Goal: Information Seeking & Learning: Learn about a topic

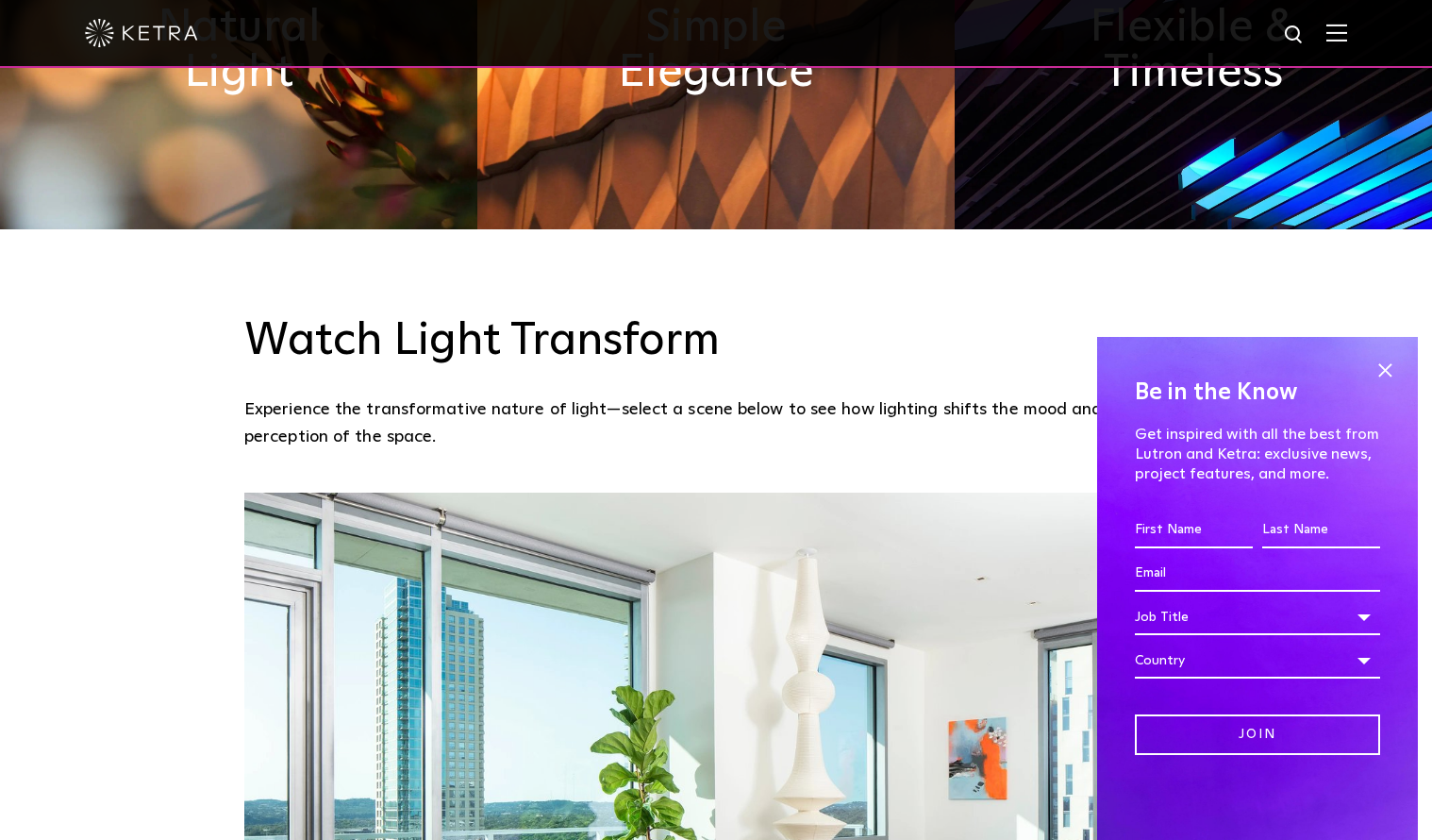
scroll to position [1331, 0]
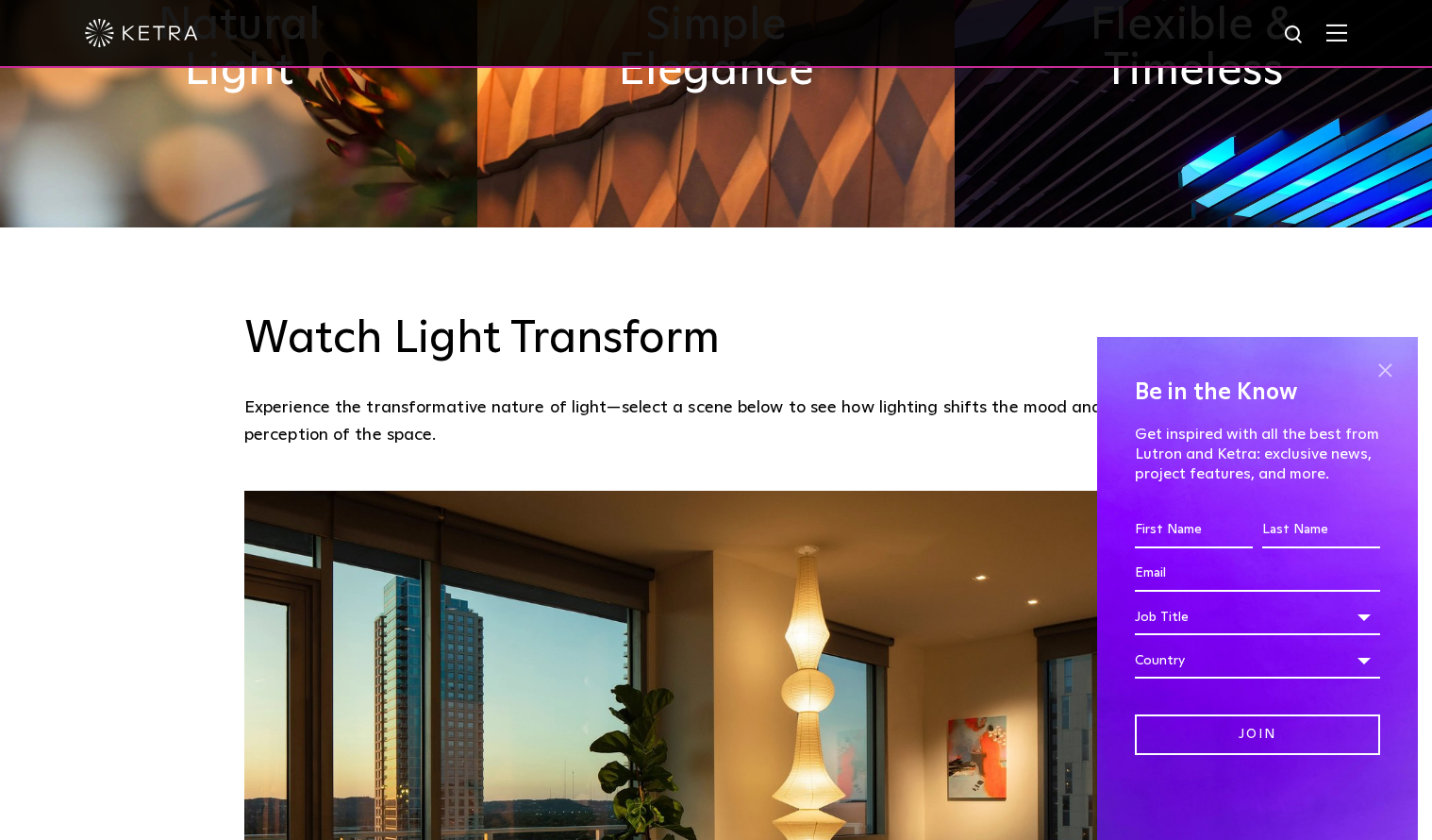
click at [1387, 372] on span at bounding box center [1384, 369] width 28 height 28
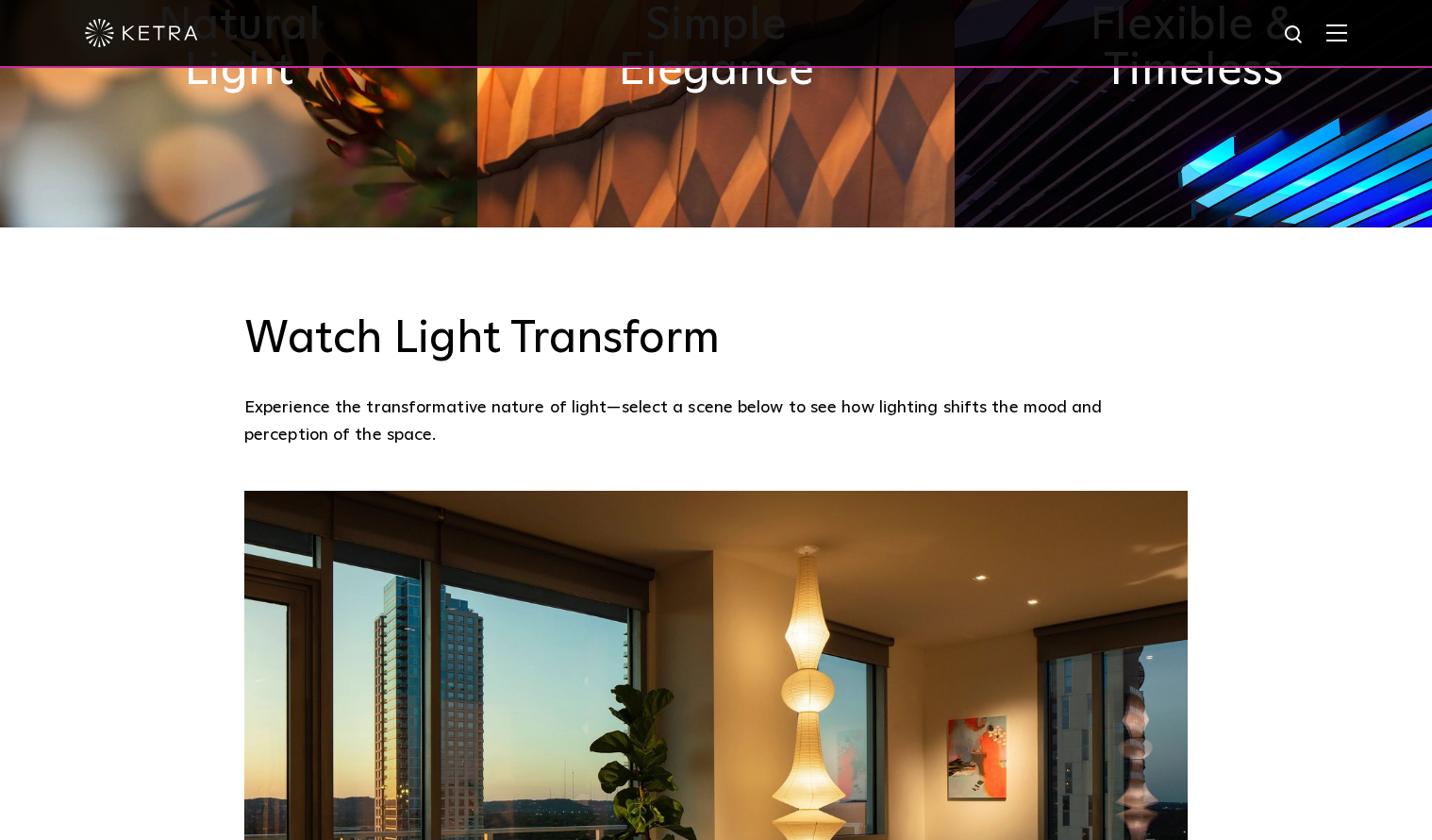
click at [1338, 34] on img at bounding box center [1337, 33] width 21 height 18
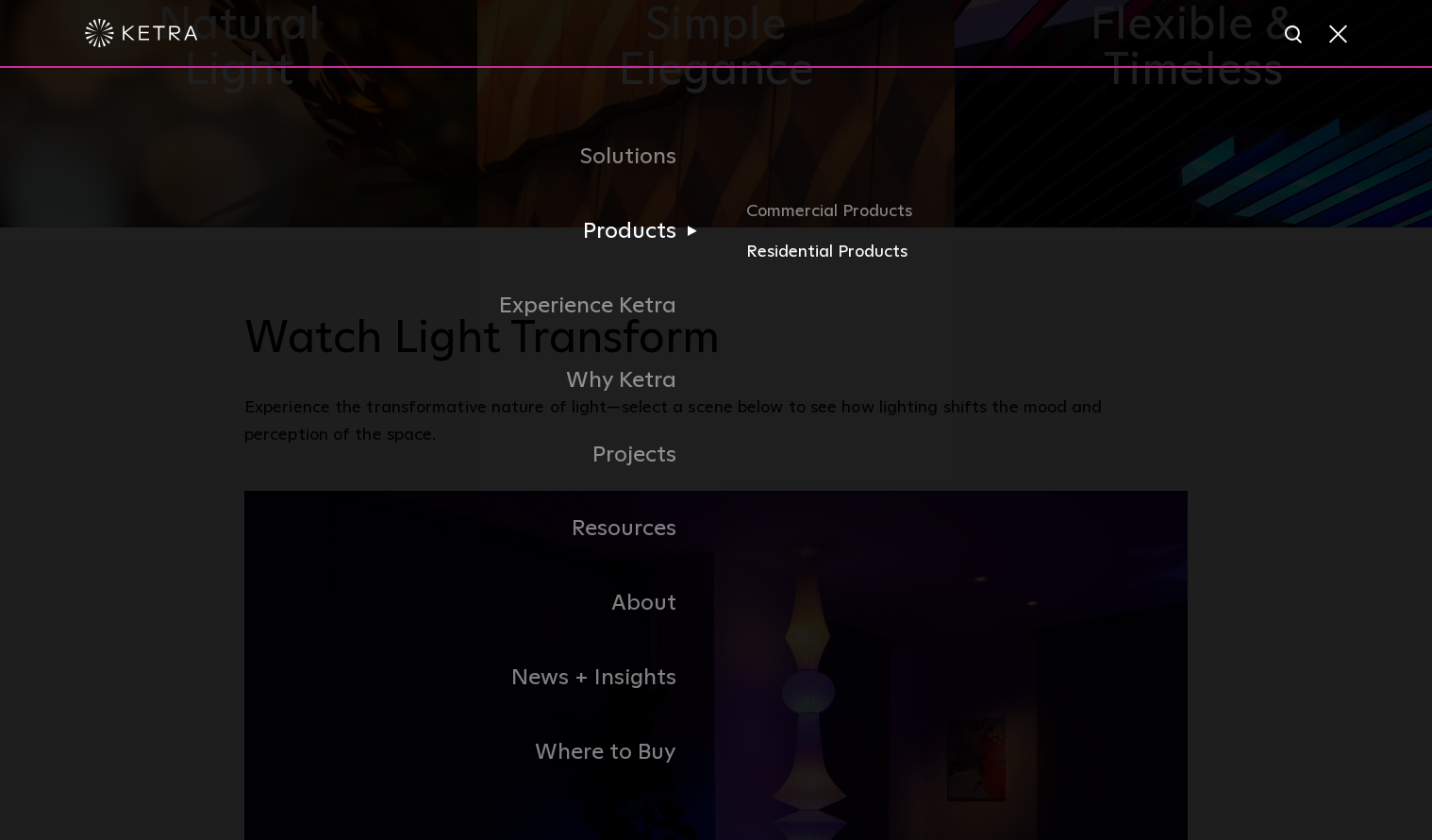
click at [771, 258] on link "Residential Products" at bounding box center [967, 252] width 441 height 27
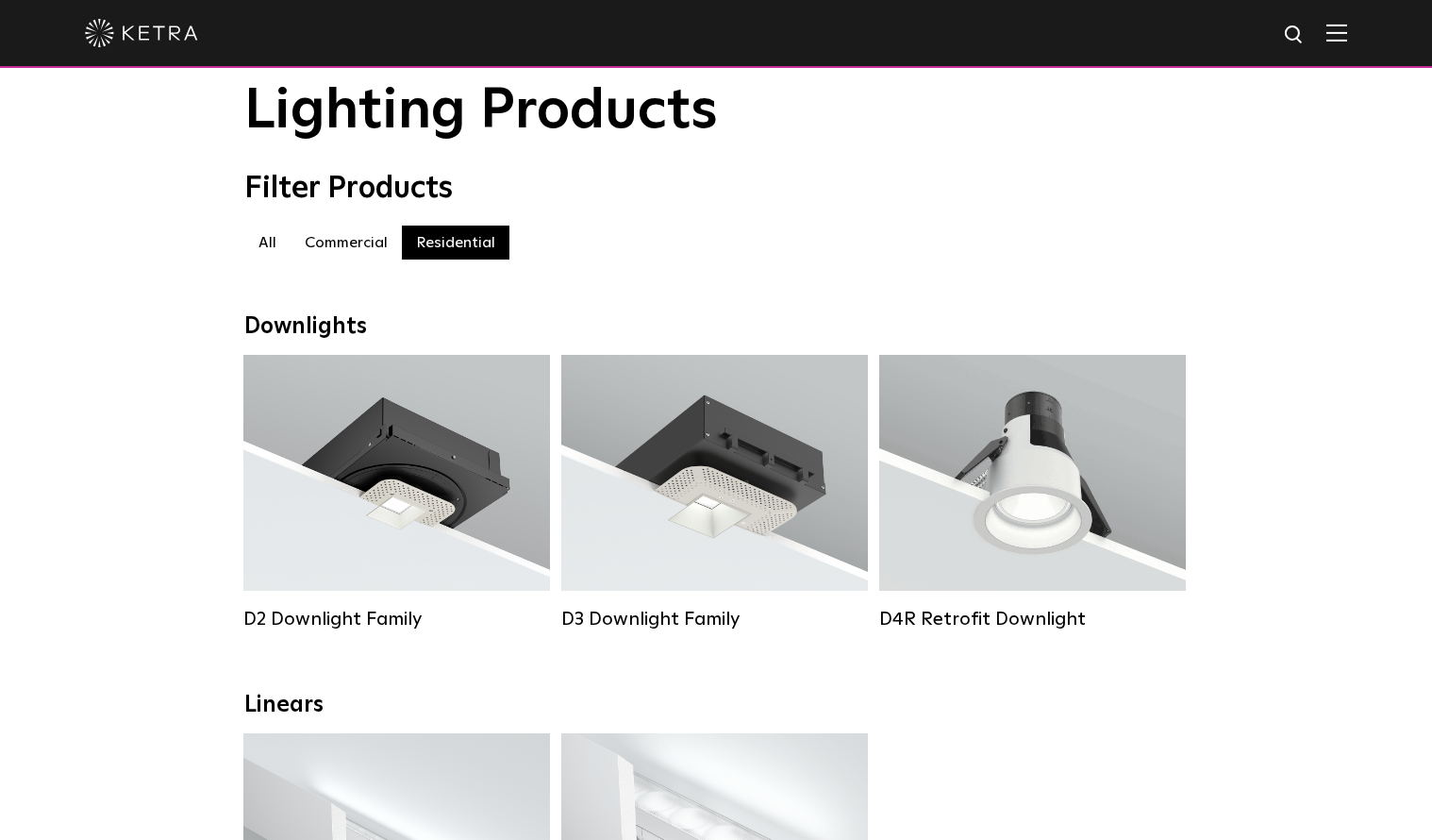
scroll to position [64, 0]
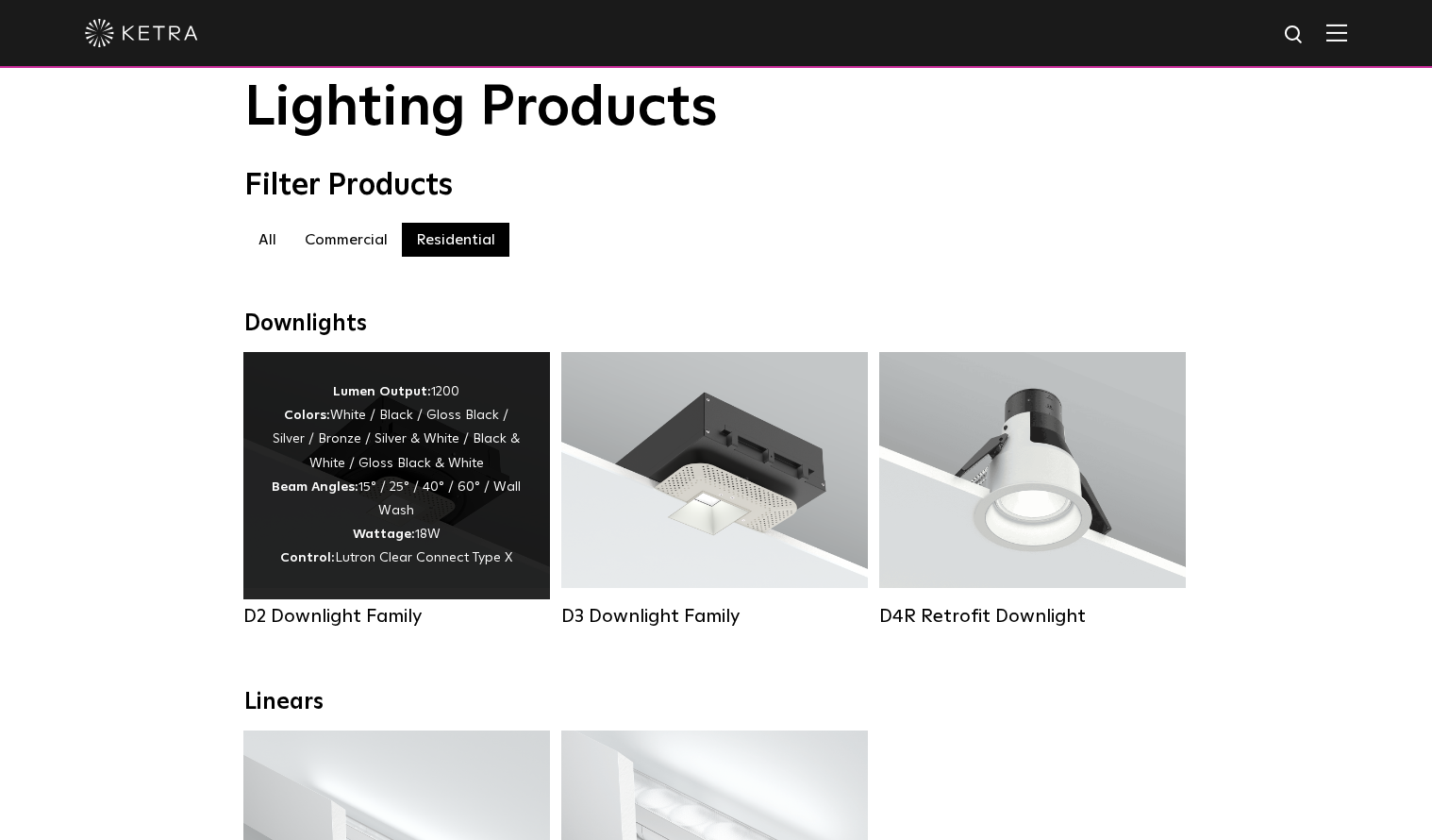
click at [464, 515] on div "Lumen Output: 1200 Colors: White / Black / Gloss Black / Silver / Bronze / Silv…" at bounding box center [397, 476] width 250 height 190
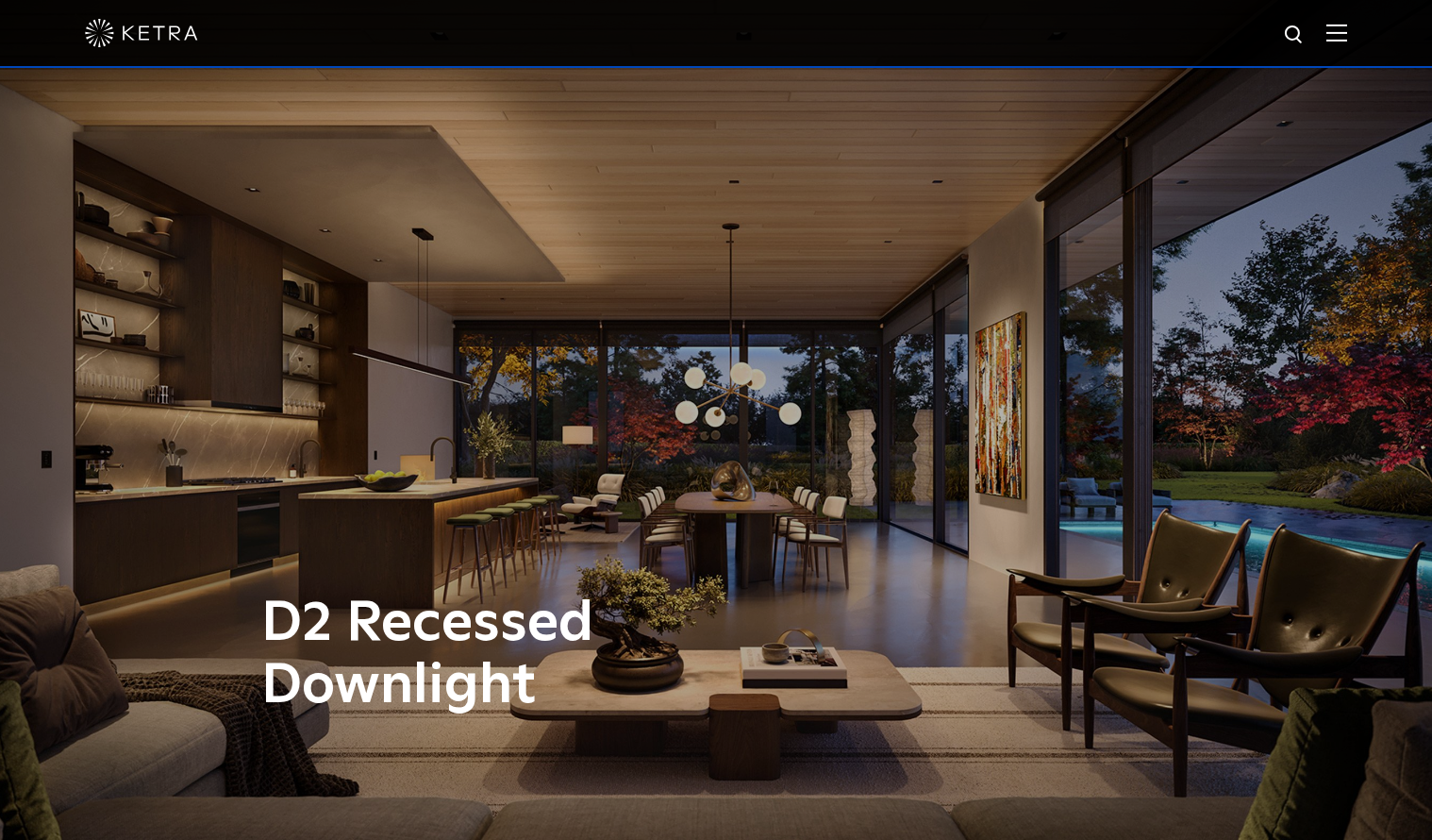
click at [1342, 35] on img at bounding box center [1337, 33] width 21 height 18
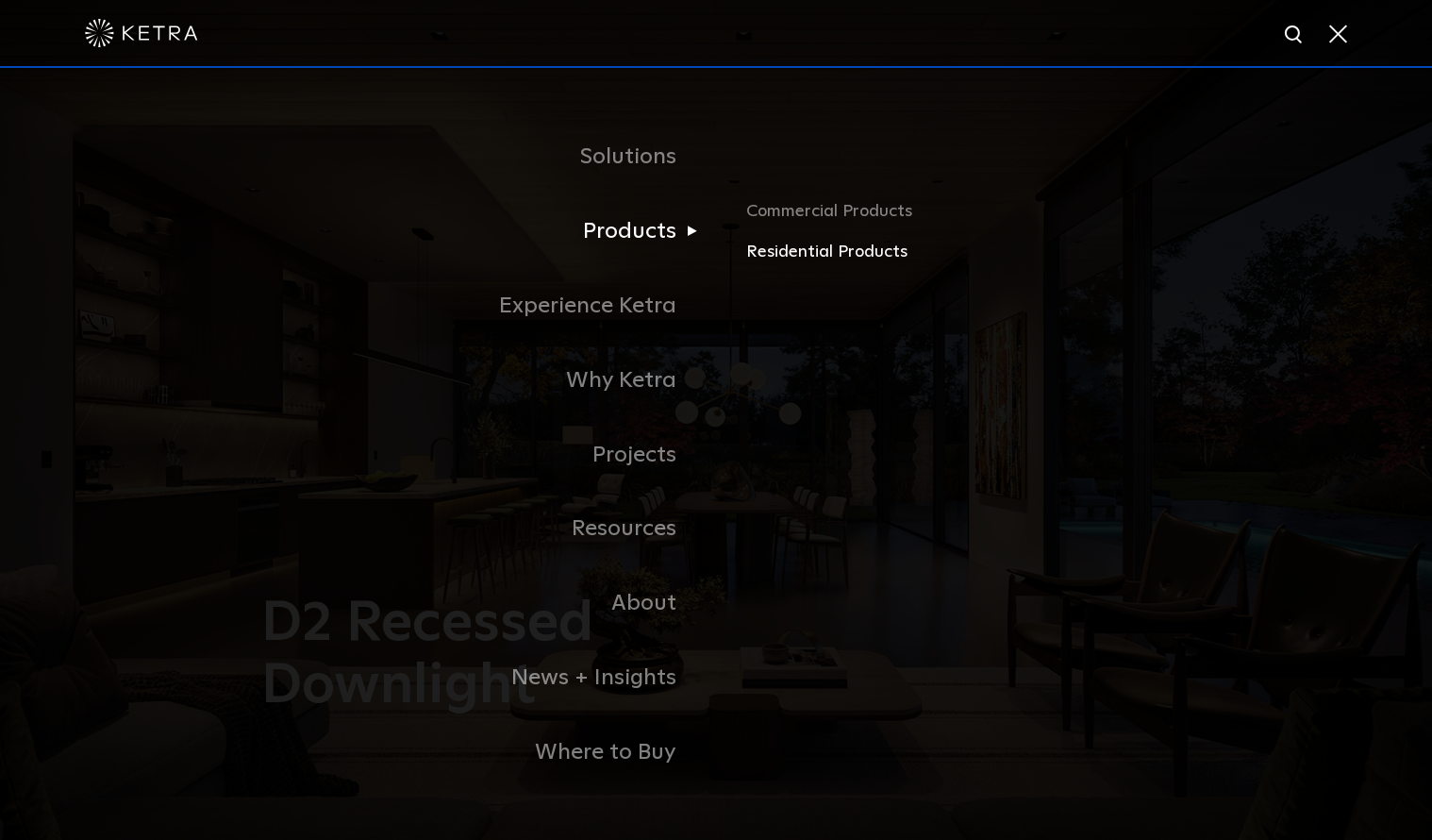
click at [802, 253] on link "Residential Products" at bounding box center [967, 252] width 441 height 27
